Goal: Transaction & Acquisition: Purchase product/service

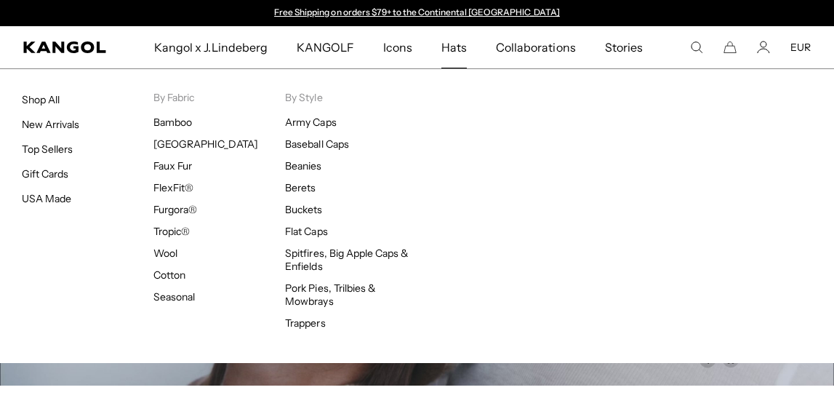
click at [461, 50] on span "Hats" at bounding box center [453, 47] width 25 height 42
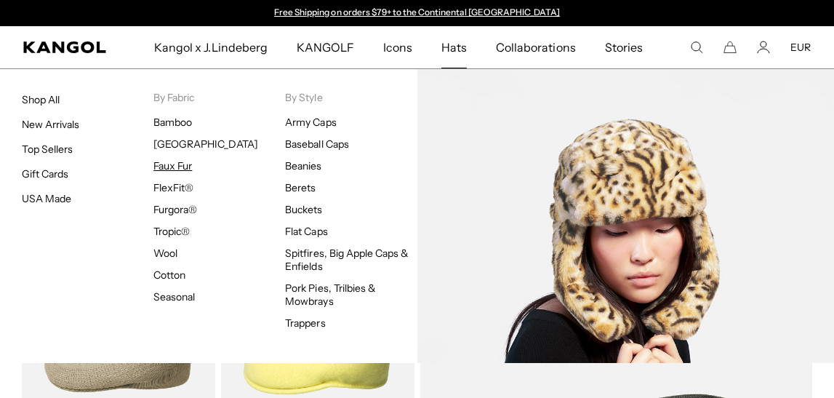
click at [180, 160] on link "Faux Fur" at bounding box center [172, 165] width 39 height 13
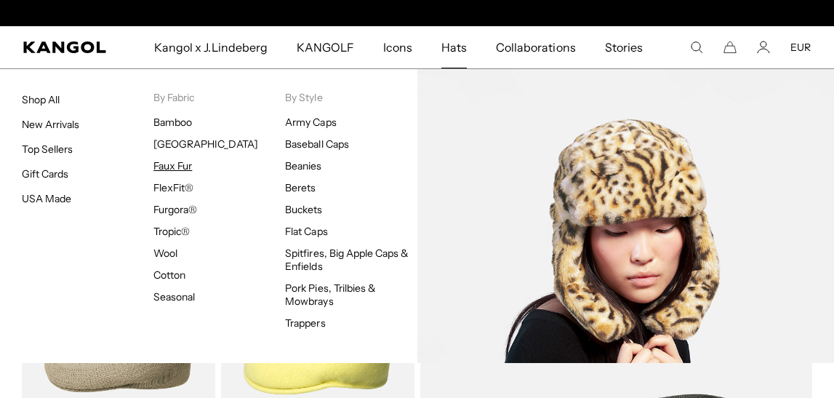
scroll to position [0, 300]
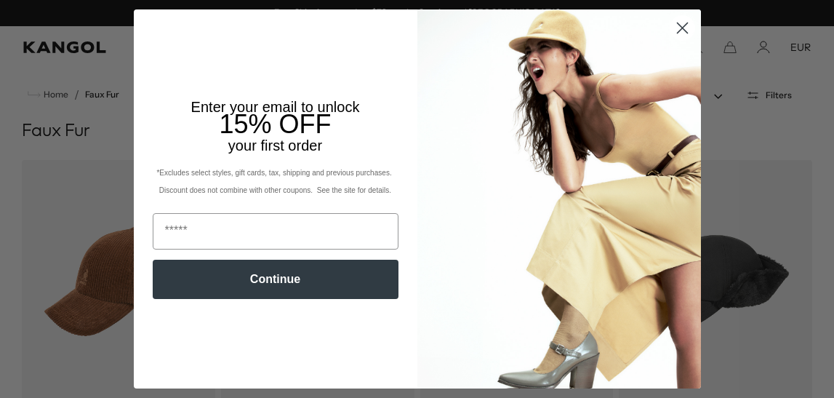
click at [677, 25] on circle "Close dialog" at bounding box center [682, 28] width 24 height 24
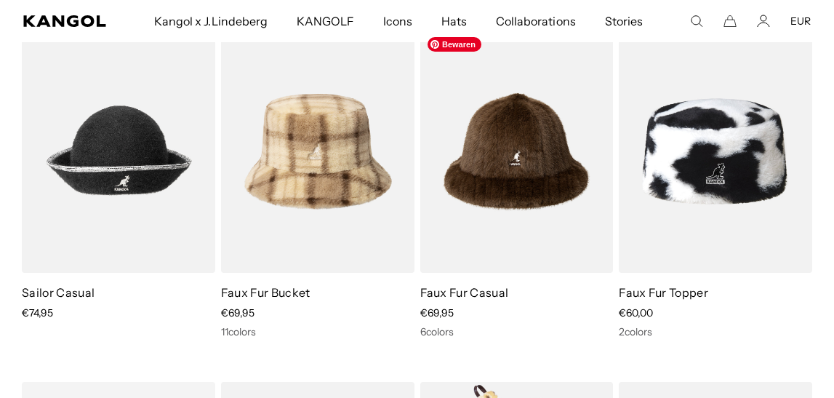
scroll to position [811, 0]
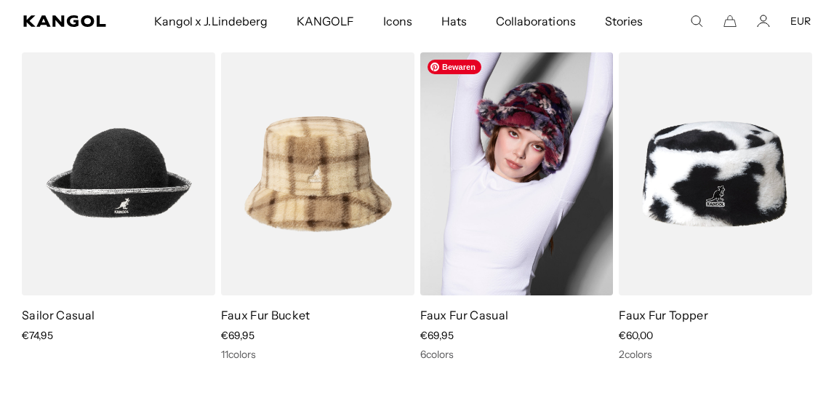
click at [571, 204] on img at bounding box center [516, 173] width 193 height 243
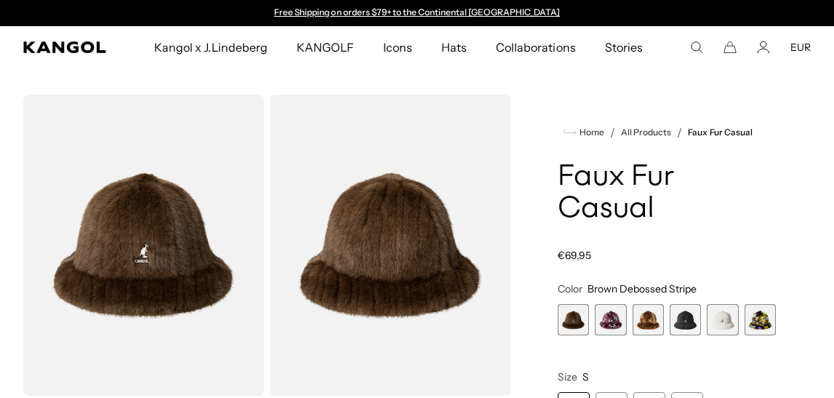
scroll to position [81, 0]
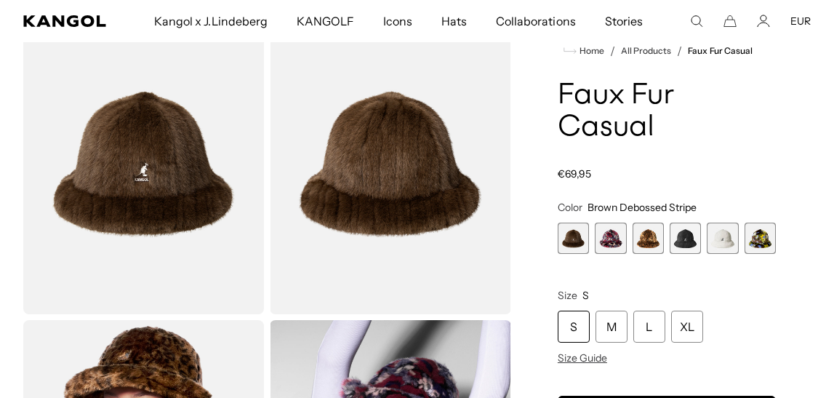
click at [684, 244] on span "4 of 6" at bounding box center [685, 238] width 31 height 31
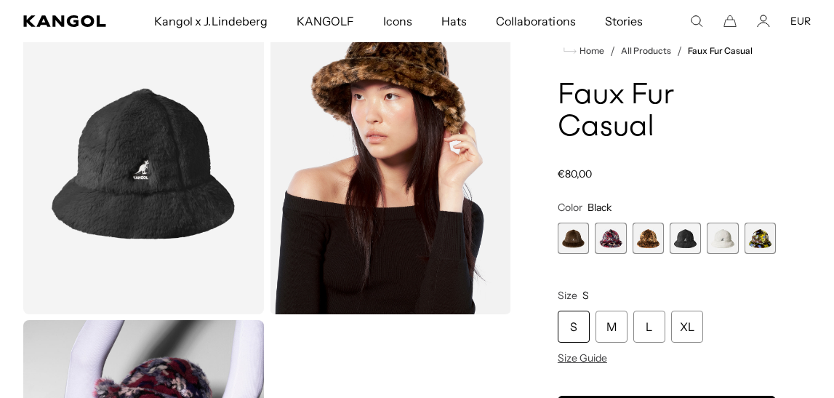
scroll to position [0, 300]
click at [652, 326] on div "L" at bounding box center [649, 326] width 32 height 32
click at [698, 243] on span "4 of 6" at bounding box center [685, 238] width 31 height 31
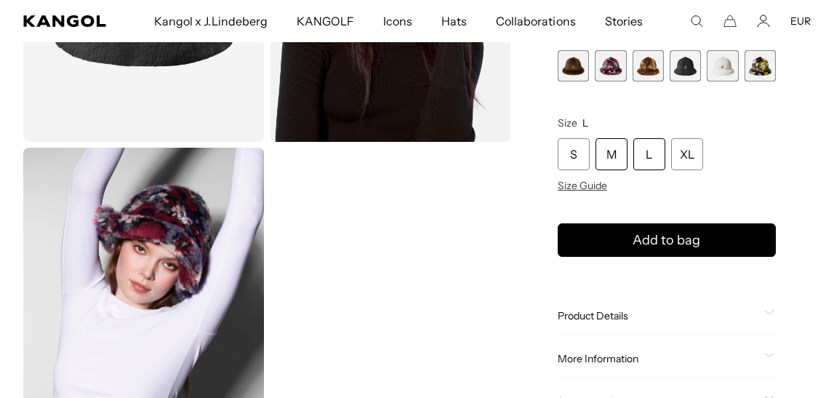
click at [614, 155] on div "M" at bounding box center [612, 154] width 32 height 32
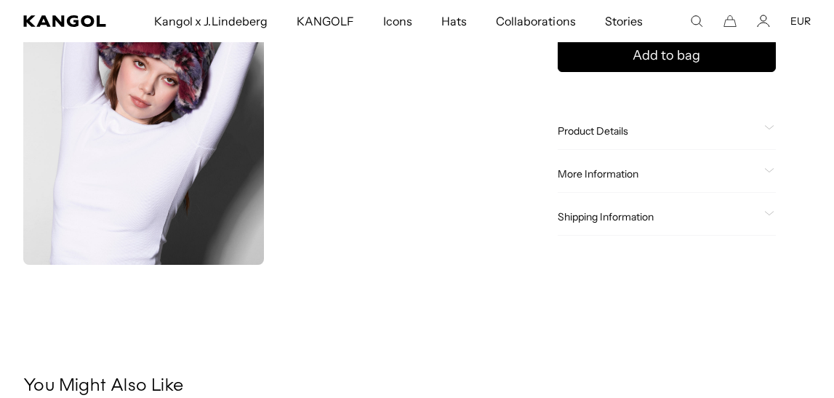
scroll to position [441, 0]
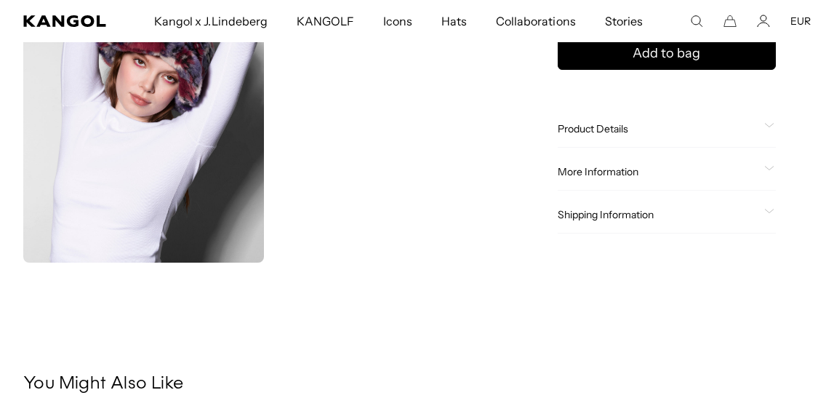
click at [604, 123] on span "Product Details" at bounding box center [658, 128] width 201 height 13
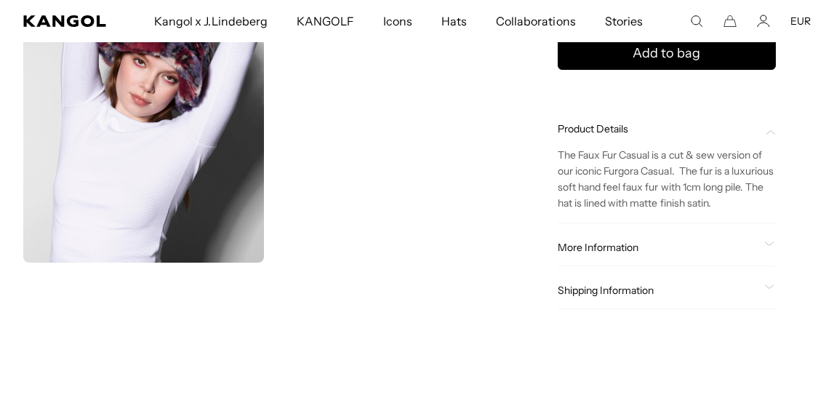
click at [614, 249] on span "More Information" at bounding box center [658, 247] width 201 height 13
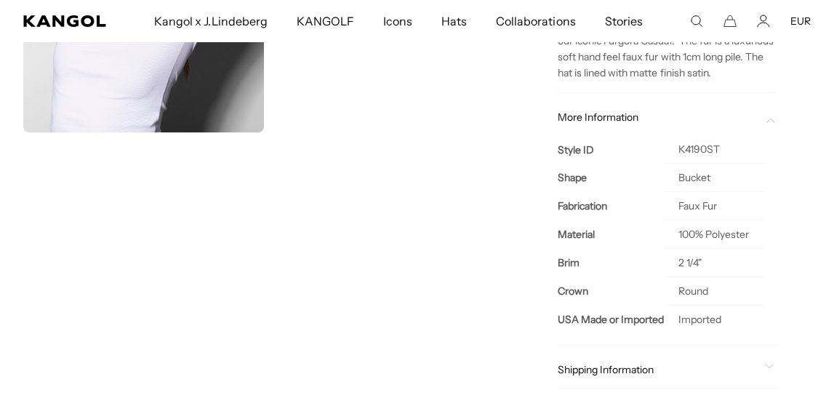
scroll to position [0, 300]
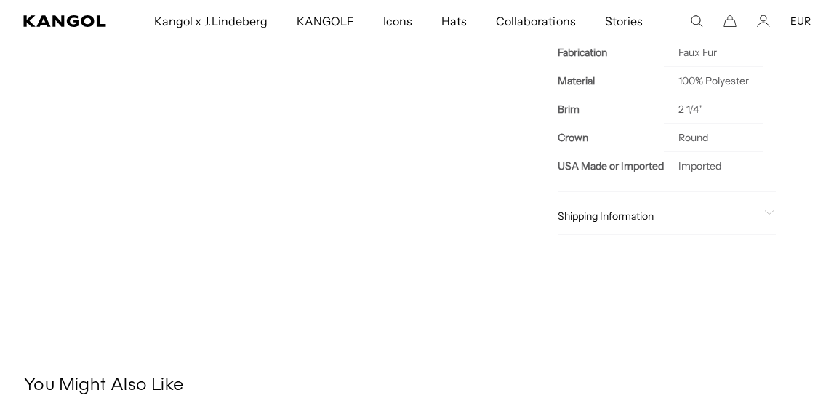
click at [586, 217] on span "Shipping Information" at bounding box center [658, 215] width 201 height 13
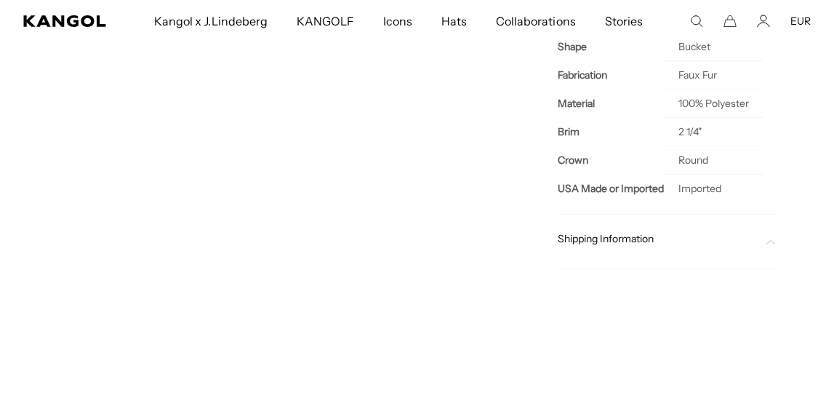
scroll to position [699, 0]
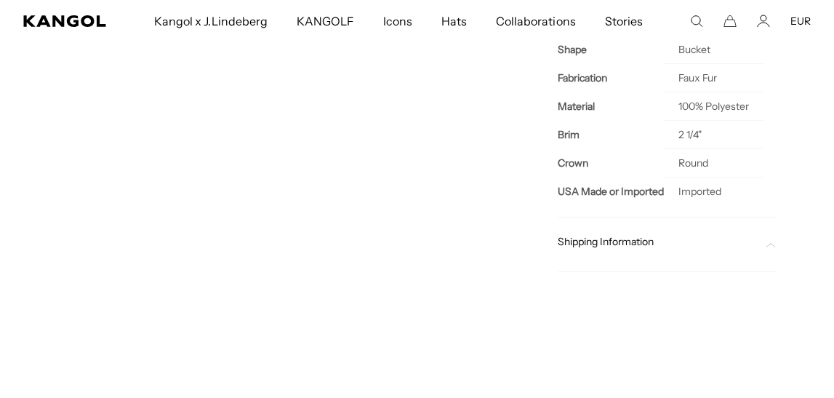
click at [662, 259] on div at bounding box center [667, 254] width 218 height 12
click at [599, 236] on span "Shipping Information" at bounding box center [658, 241] width 201 height 13
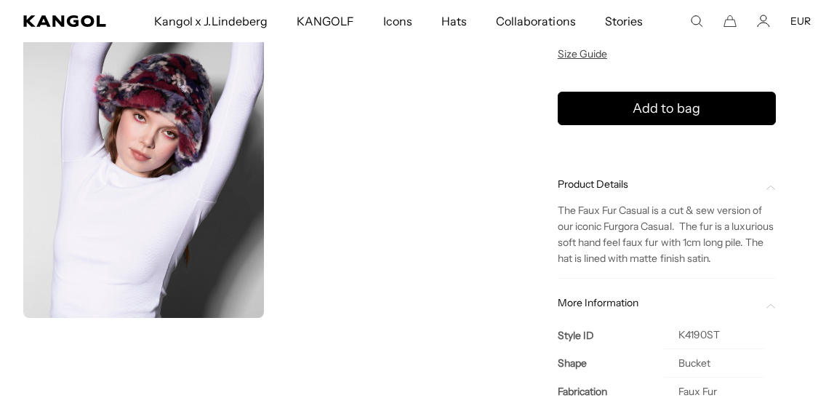
scroll to position [0, 300]
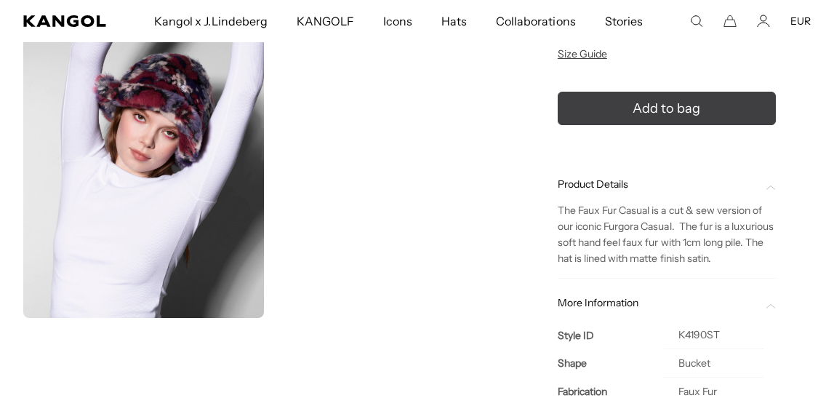
click at [653, 119] on button "Add to bag" at bounding box center [667, 108] width 218 height 33
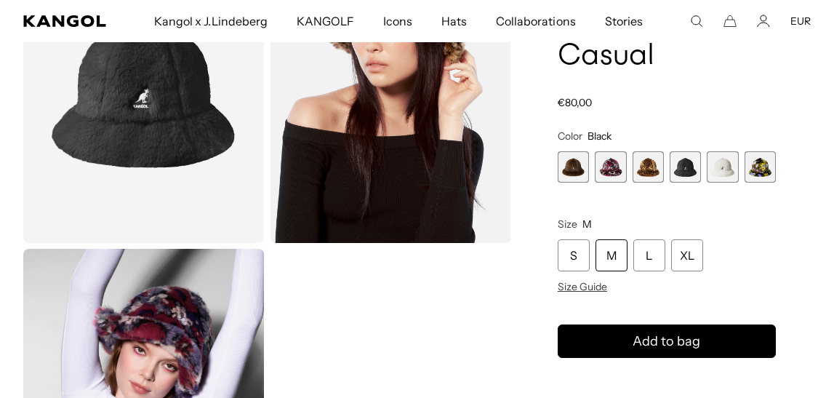
scroll to position [117, 0]
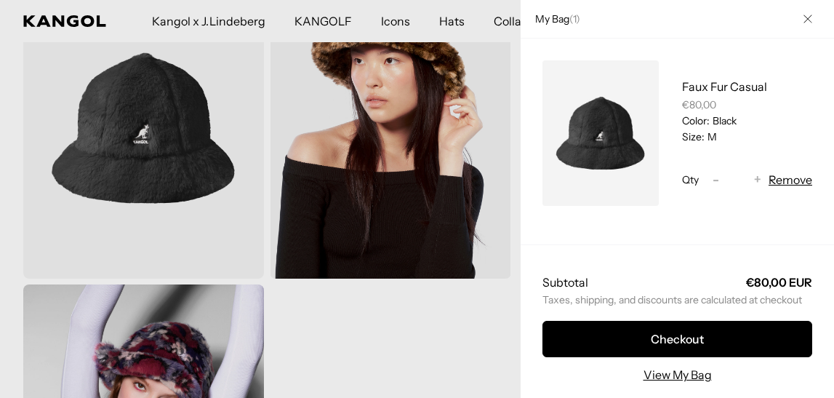
click at [484, 331] on div at bounding box center [417, 199] width 834 height 398
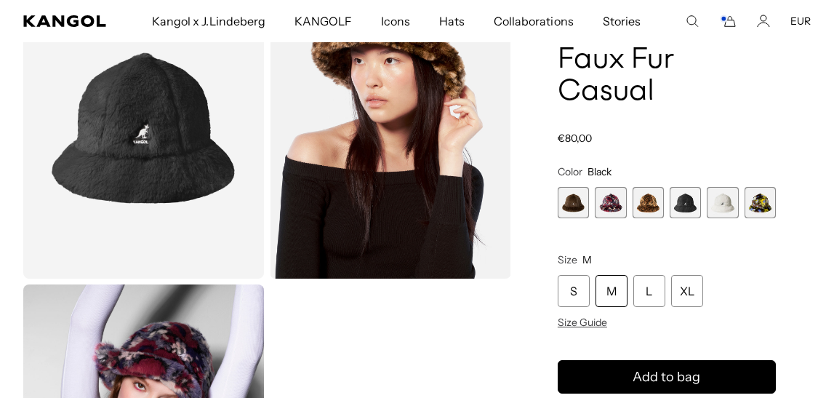
scroll to position [0, 300]
click at [648, 293] on div "L" at bounding box center [649, 291] width 32 height 32
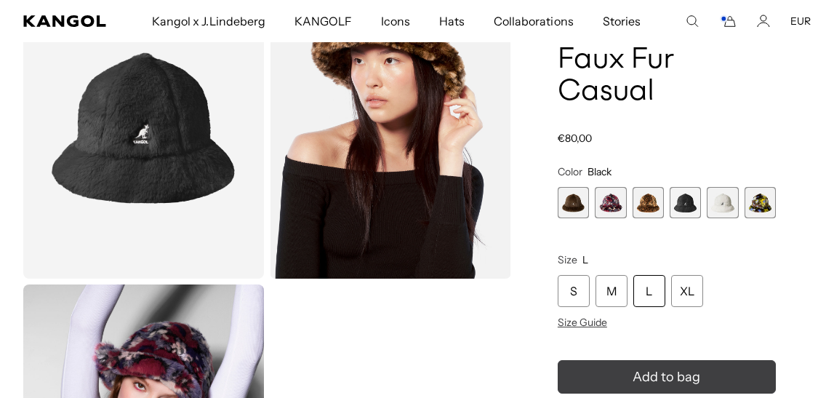
click at [665, 364] on button "Add to bag" at bounding box center [667, 376] width 218 height 33
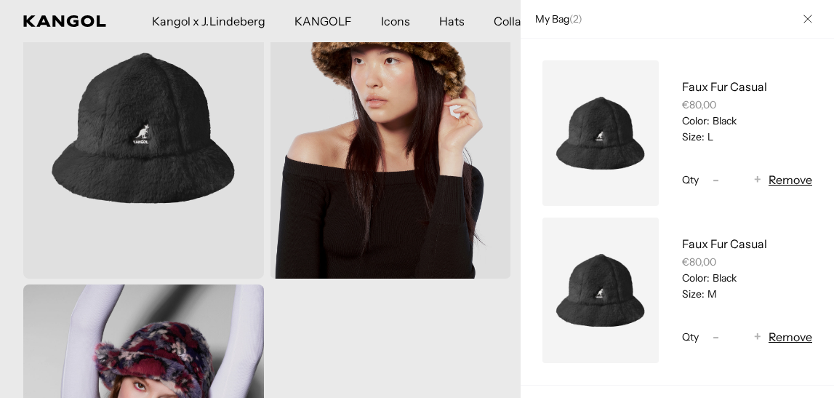
click at [405, 331] on div at bounding box center [417, 199] width 834 height 398
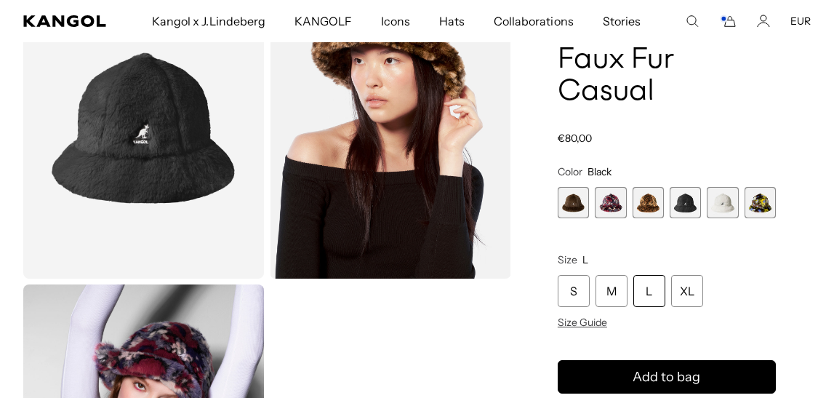
scroll to position [0, 300]
click at [718, 216] on span "5 of 6" at bounding box center [722, 202] width 31 height 31
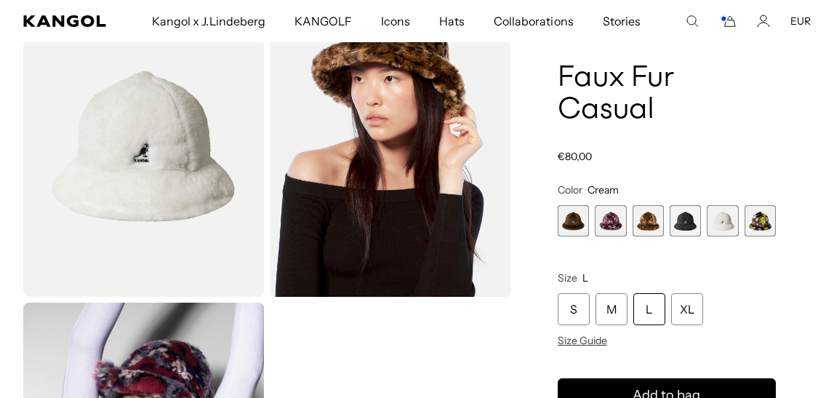
scroll to position [0, 300]
